Goal: Task Accomplishment & Management: Use online tool/utility

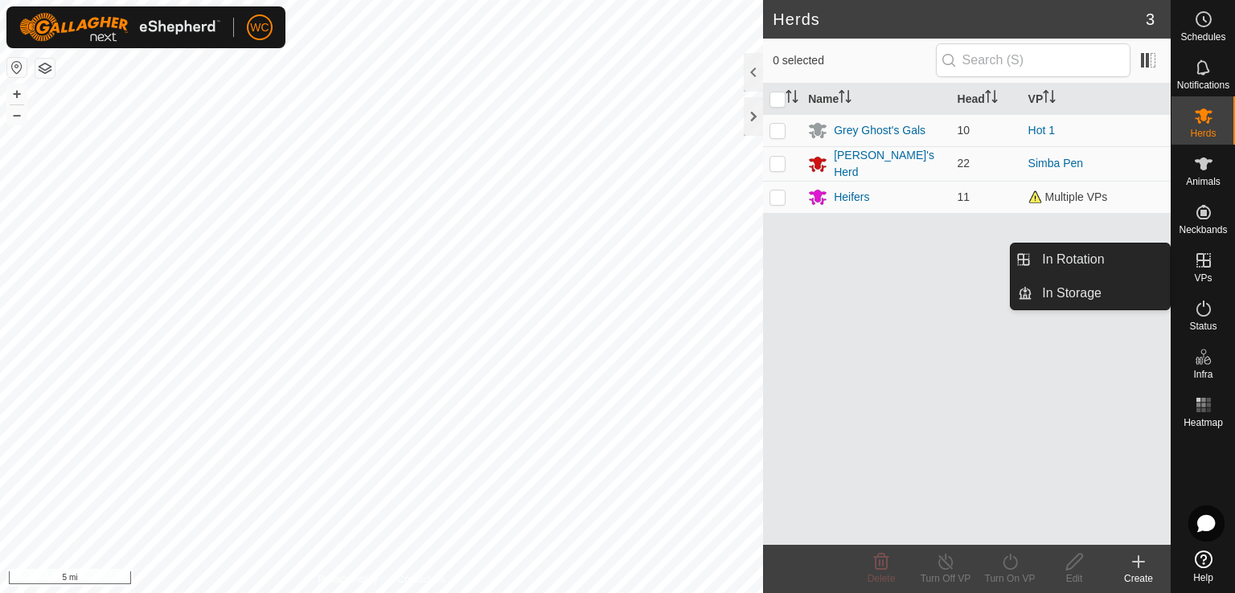
click at [1201, 265] on icon at bounding box center [1203, 260] width 19 height 19
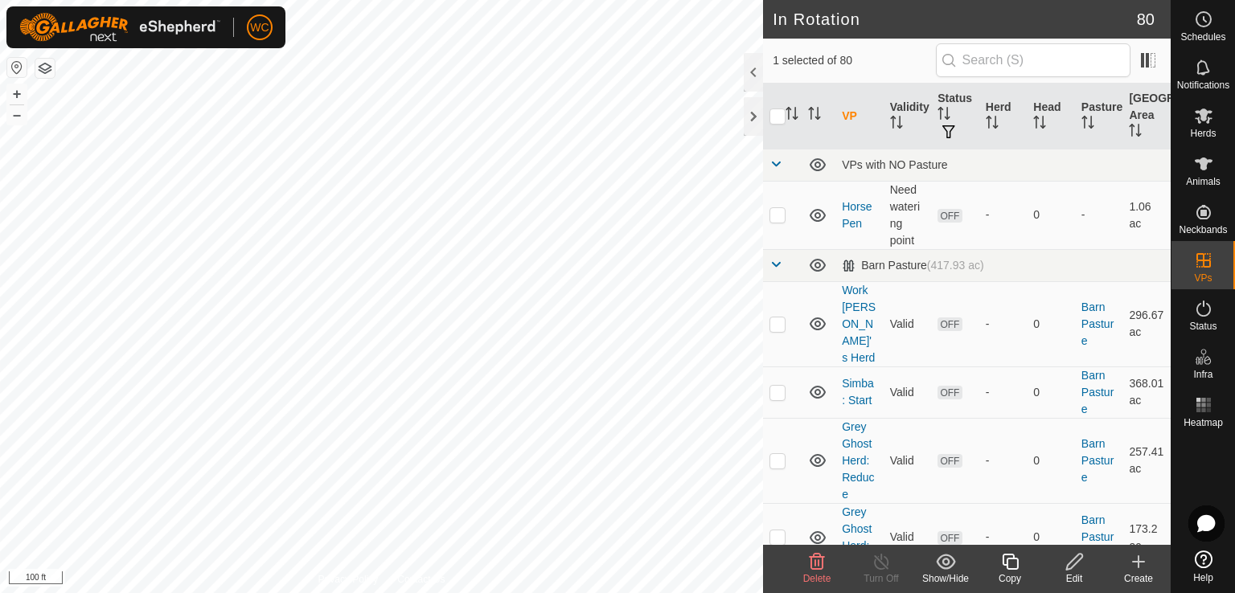
checkbox input "true"
checkbox input "false"
checkbox input "true"
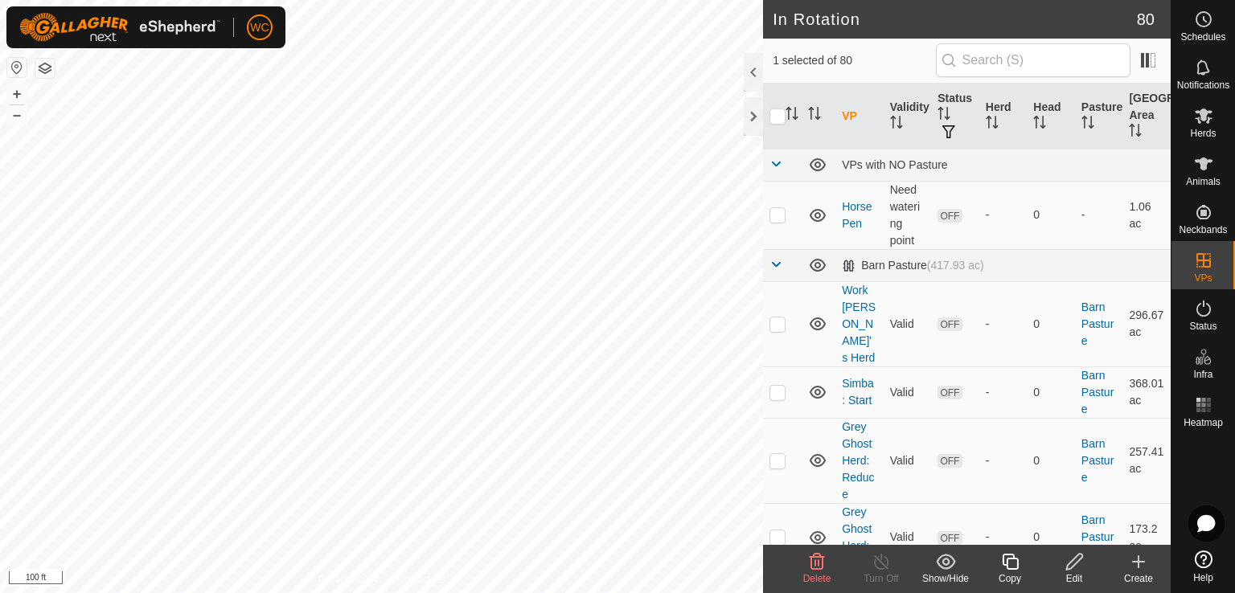
checkbox input "false"
checkbox input "true"
checkbox input "false"
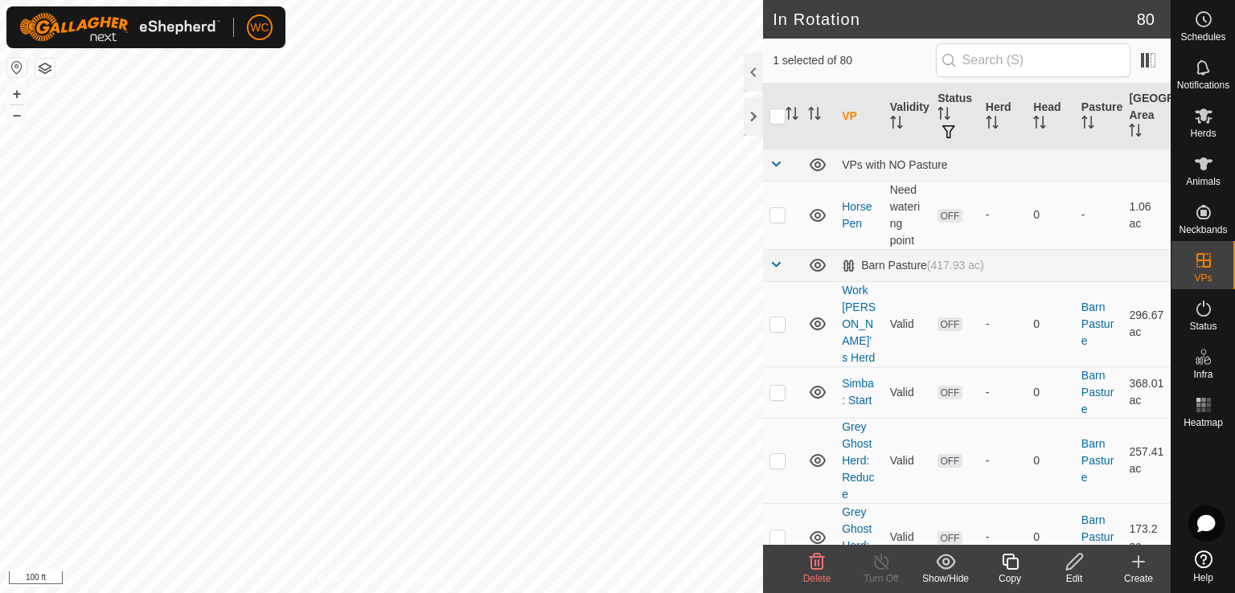
click at [1071, 564] on icon at bounding box center [1075, 561] width 20 height 19
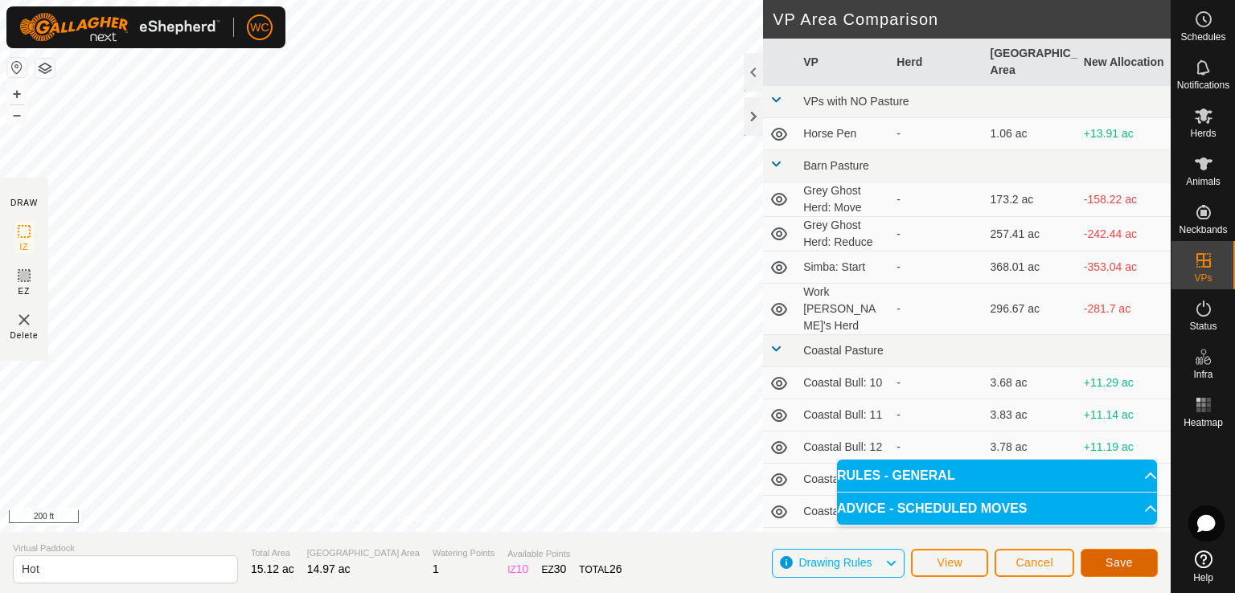
click at [1111, 560] on span "Save" at bounding box center [1119, 562] width 27 height 13
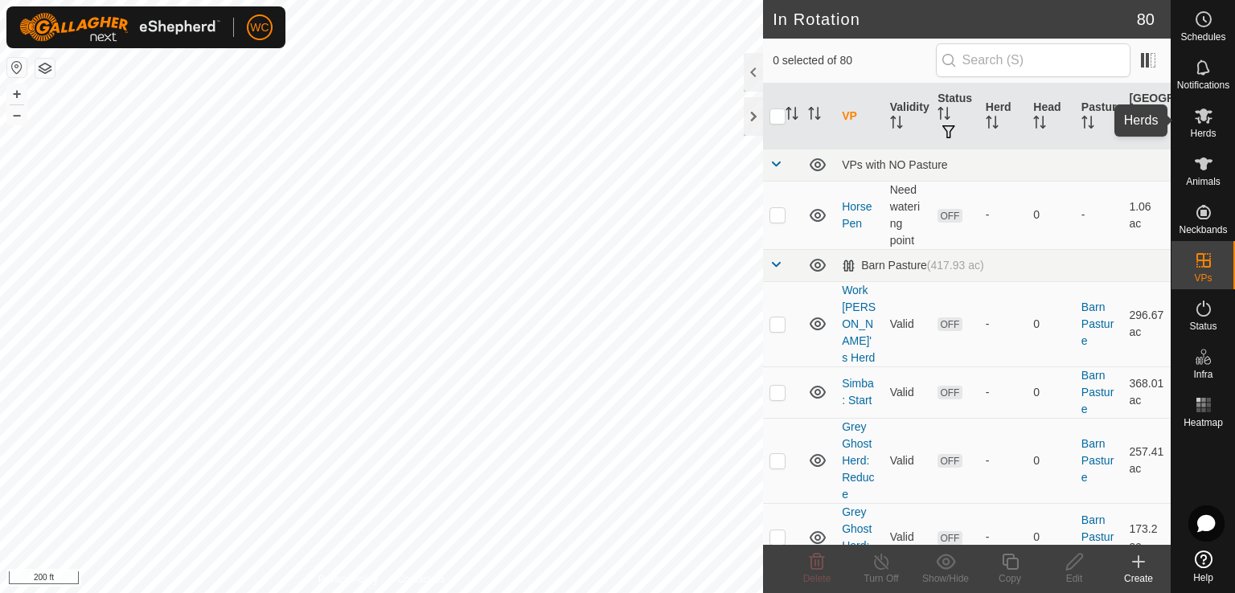
click at [1201, 142] on div "Herds" at bounding box center [1204, 120] width 64 height 48
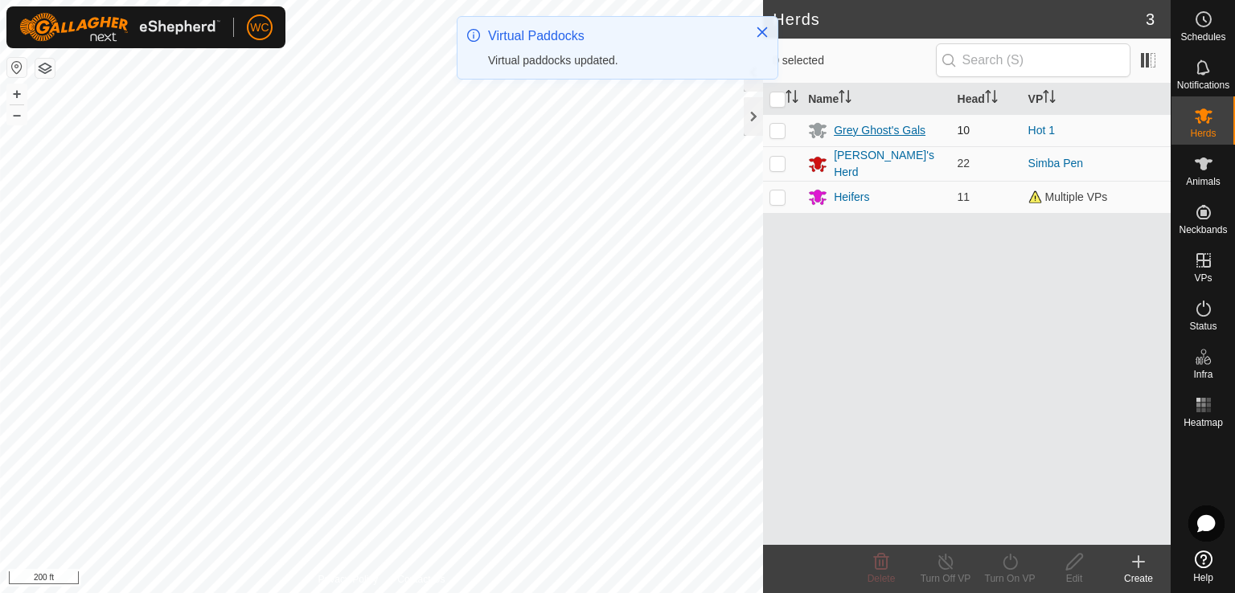
click at [880, 126] on div "Grey Ghost's Gals" at bounding box center [880, 130] width 92 height 17
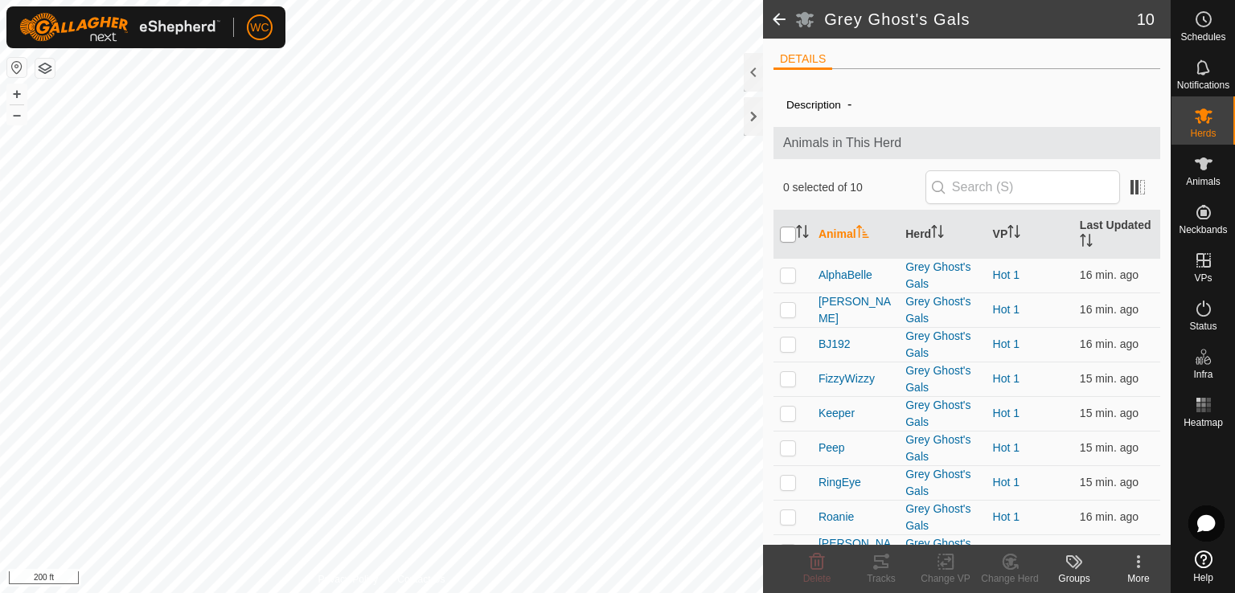
click at [790, 236] on input "checkbox" at bounding box center [788, 235] width 16 height 16
checkbox input "true"
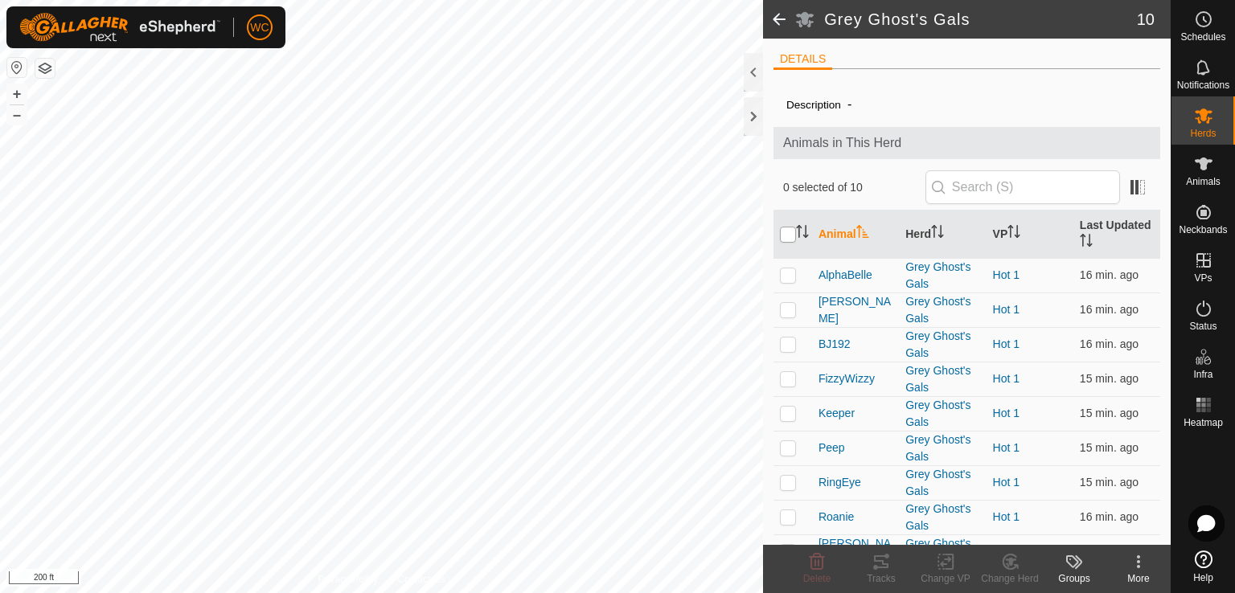
checkbox input "true"
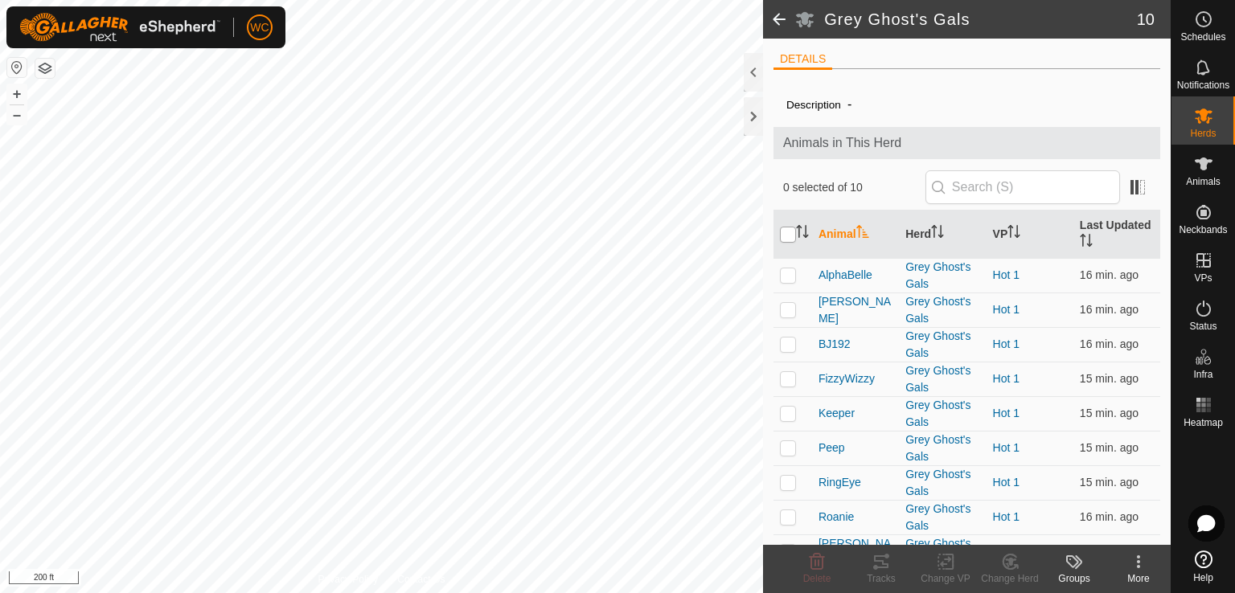
checkbox input "true"
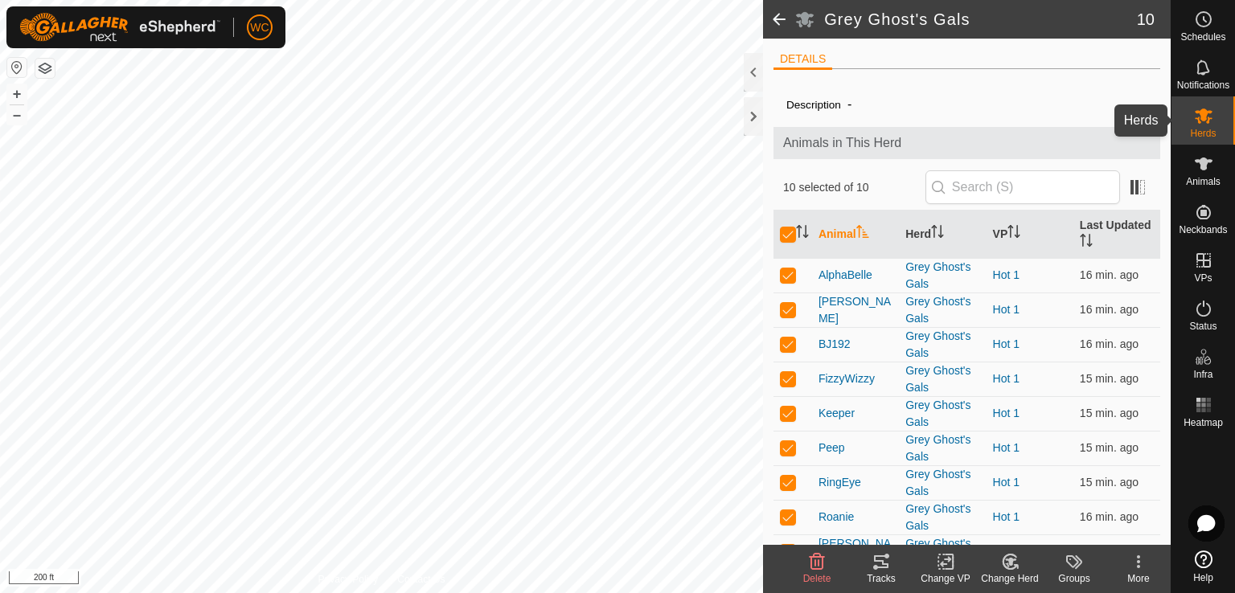
click at [1194, 121] on icon at bounding box center [1203, 115] width 19 height 19
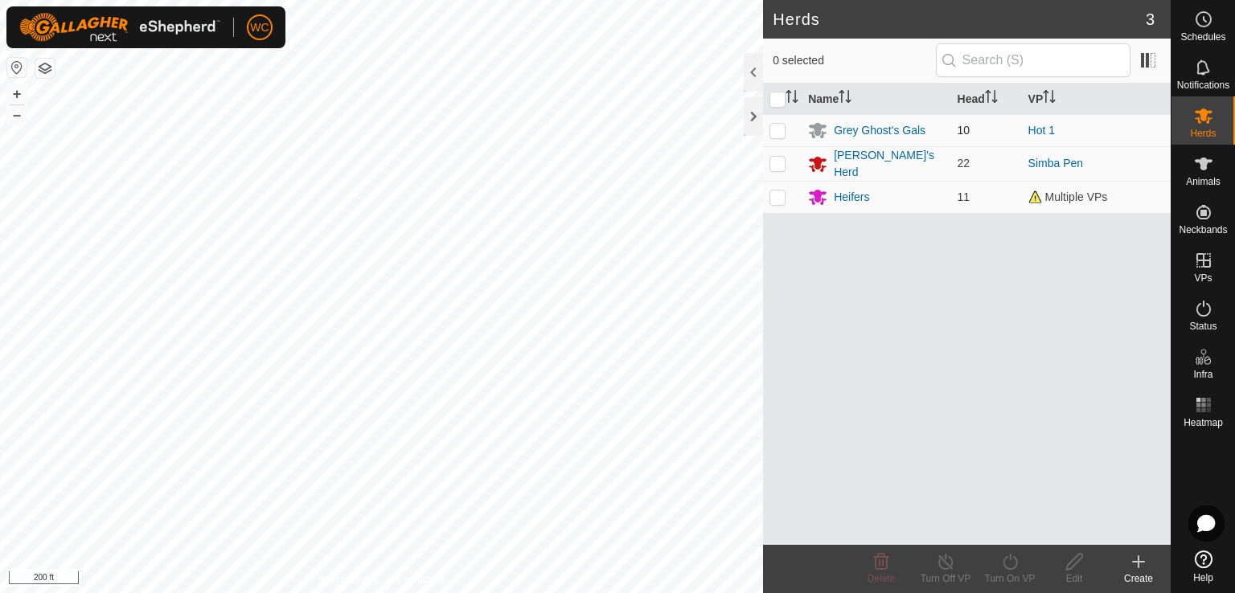
click at [771, 126] on p-checkbox at bounding box center [778, 130] width 16 height 13
checkbox input "true"
click at [1004, 561] on icon at bounding box center [1010, 561] width 20 height 19
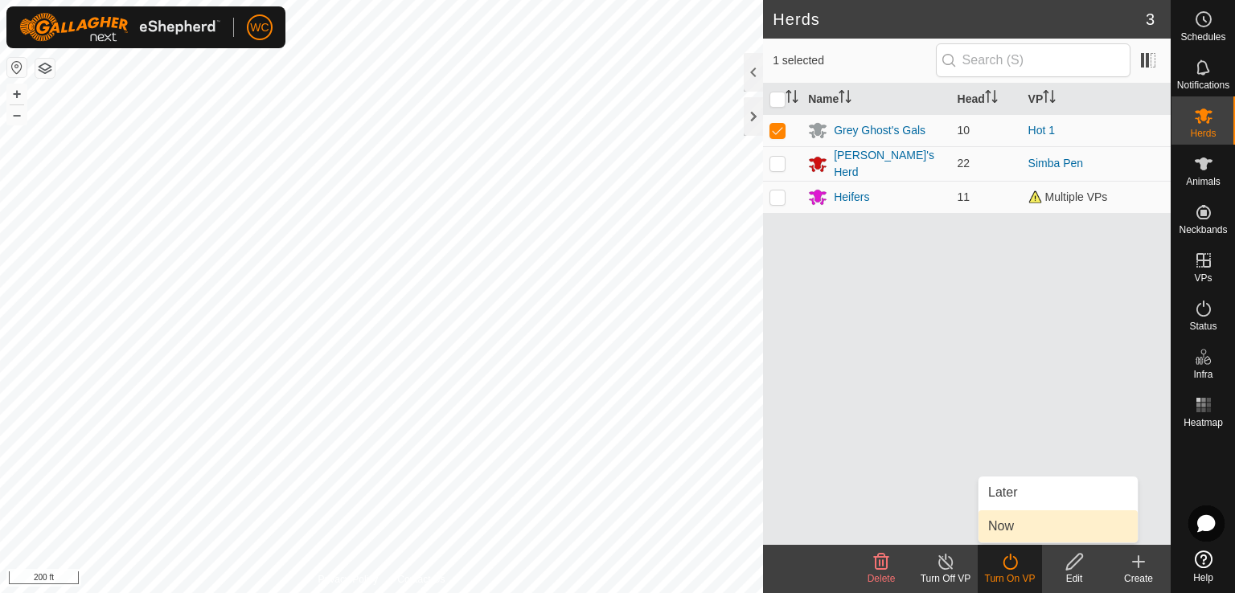
click at [1003, 532] on link "Now" at bounding box center [1058, 527] width 159 height 32
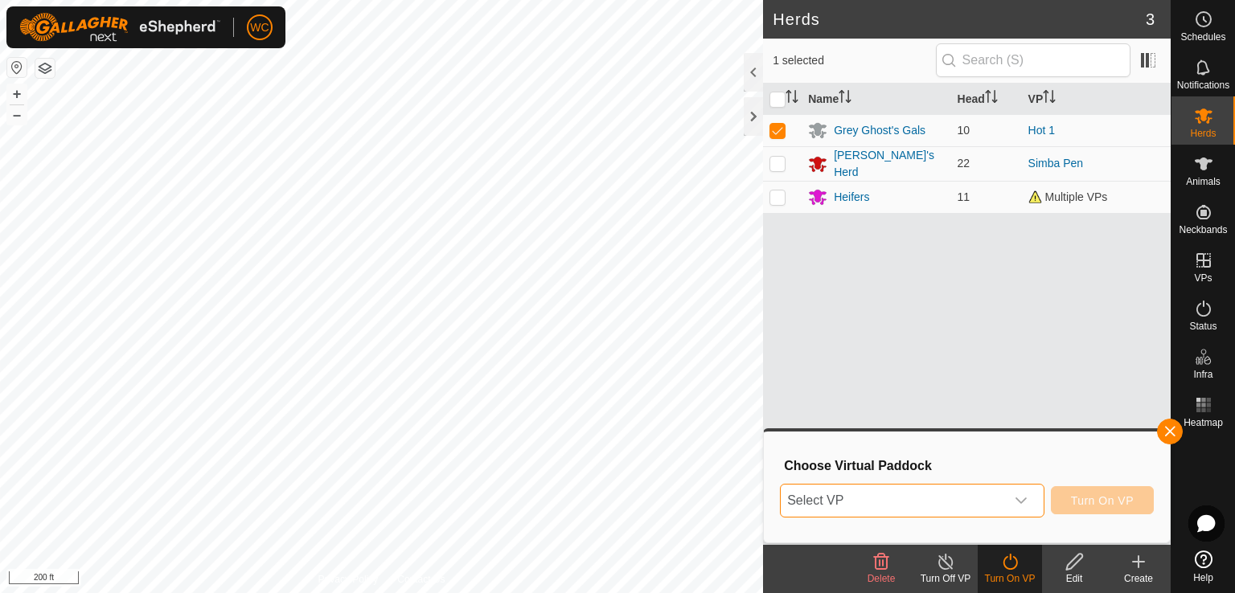
click at [958, 501] on span "Select VP" at bounding box center [893, 501] width 224 height 32
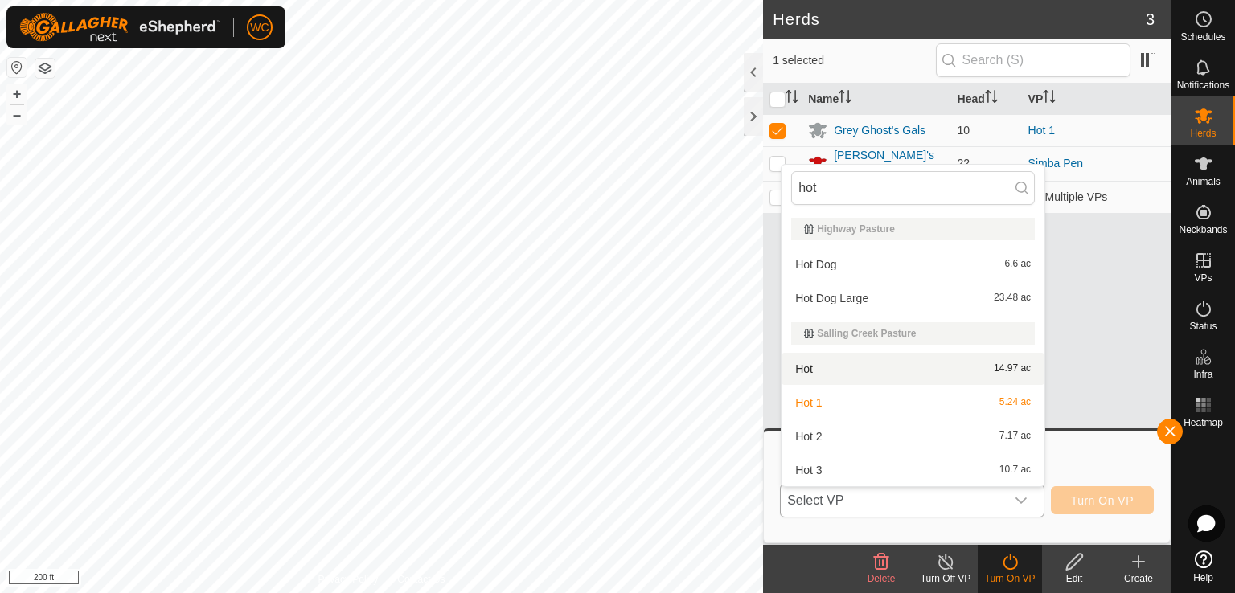
type input "hot"
click at [849, 359] on li "Hot 14.97 ac" at bounding box center [913, 369] width 263 height 32
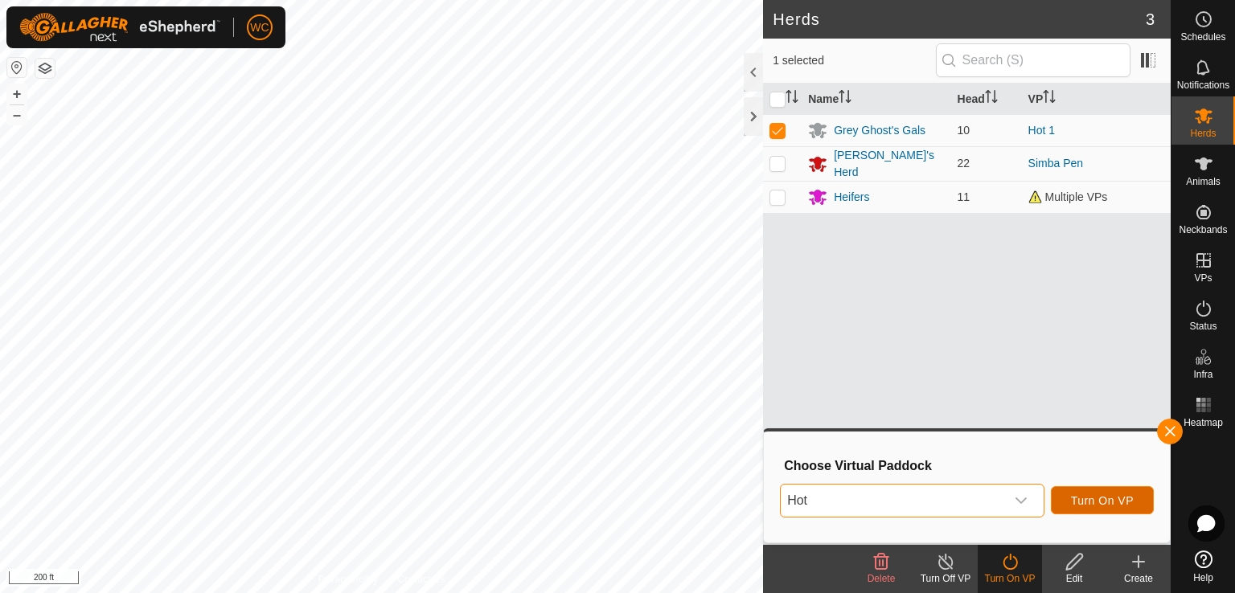
click at [1082, 503] on span "Turn On VP" at bounding box center [1102, 501] width 63 height 13
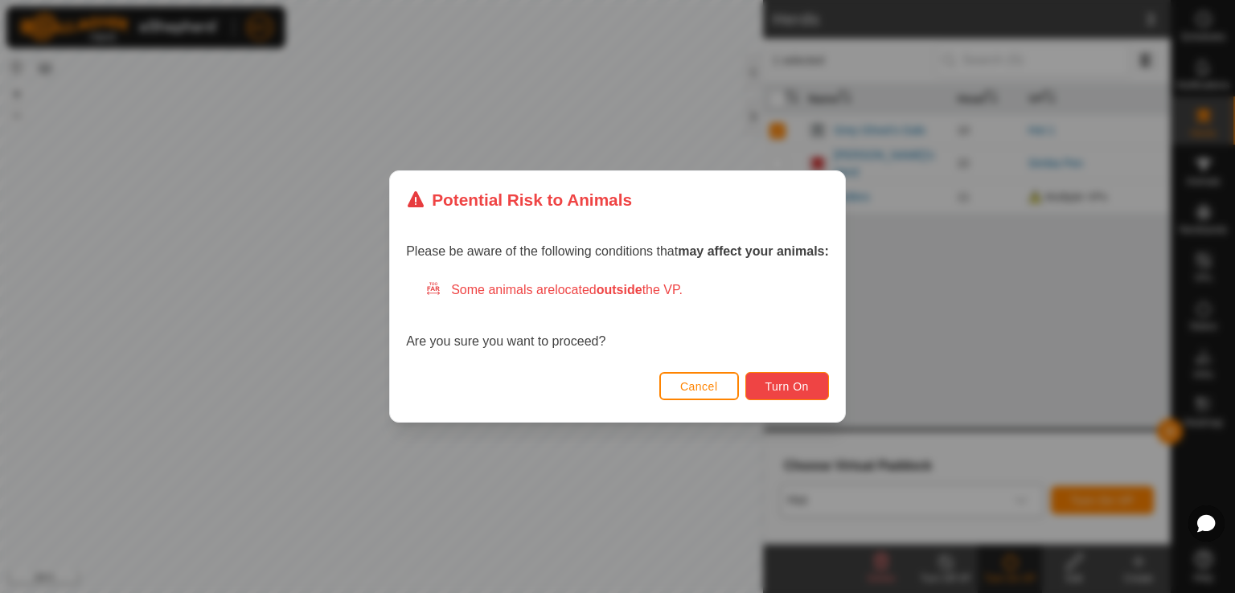
click at [776, 392] on span "Turn On" at bounding box center [787, 386] width 43 height 13
